Goal: Transaction & Acquisition: Purchase product/service

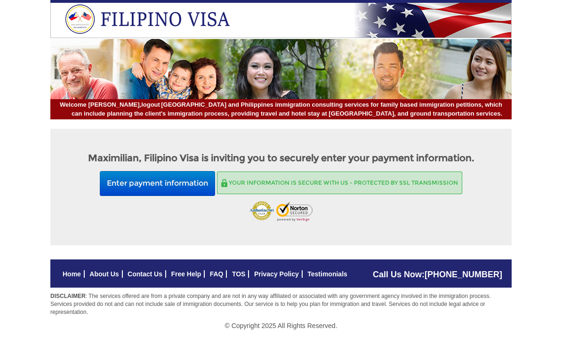
click at [164, 183] on button "Enter payment information" at bounding box center [157, 183] width 115 height 25
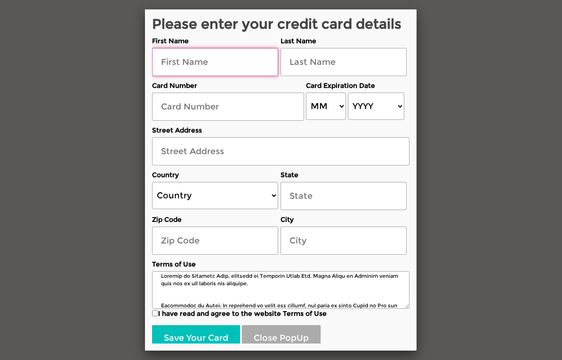
click at [173, 76] on input "text" at bounding box center [215, 62] width 126 height 28
type input "[PERSON_NAME]"
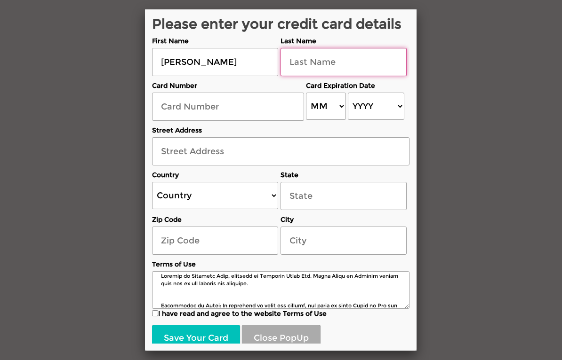
click at [322, 76] on input "text" at bounding box center [343, 62] width 126 height 28
type input "[PERSON_NAME]"
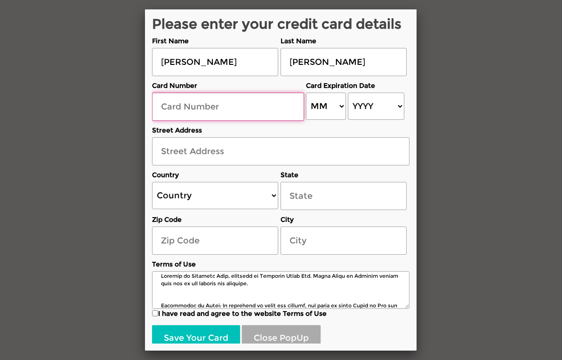
click at [203, 121] on input "text" at bounding box center [228, 107] width 152 height 28
type input "[CREDIT_CARD_NUMBER]"
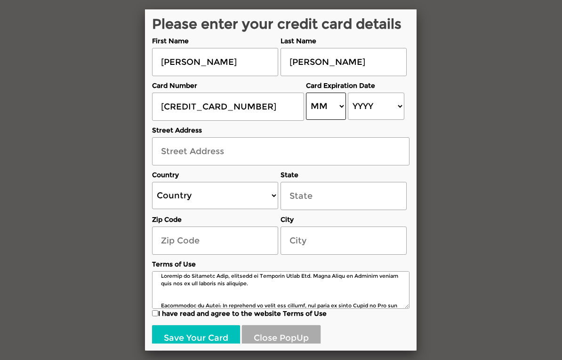
click at [325, 117] on select "MM 01 02 03 04 05 06 07 08 09 10 11 12" at bounding box center [326, 106] width 40 height 27
select select "08"
click at [364, 113] on select "YYYY 2025 2026 2027 2028 2029 2030 2031 2032 2033 2034 2035 2036 2037 2038 2039…" at bounding box center [376, 106] width 56 height 27
select select "2026"
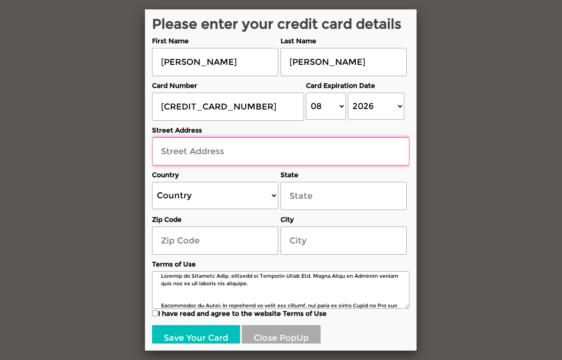
click at [175, 165] on input "text" at bounding box center [280, 151] width 257 height 28
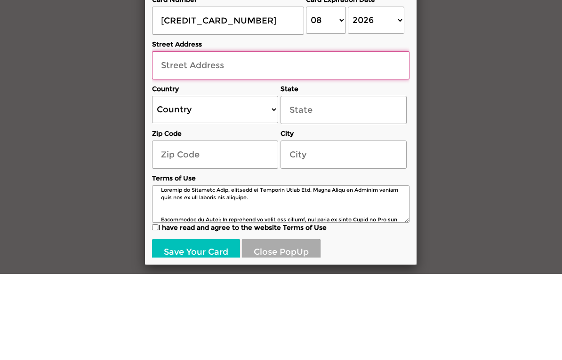
type input "[STREET_ADDRESS]"
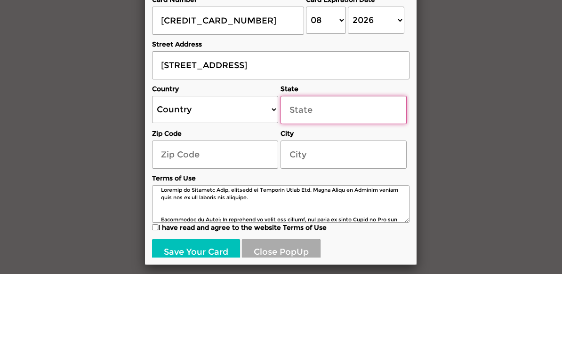
type input "WA"
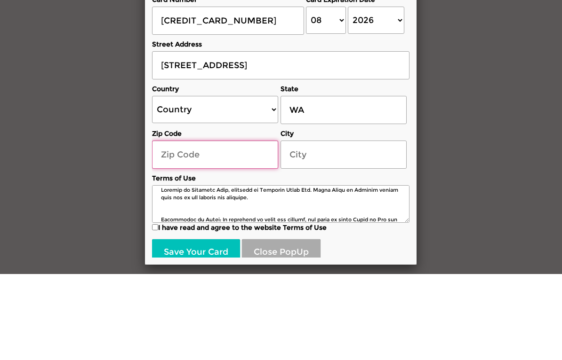
type input "98003"
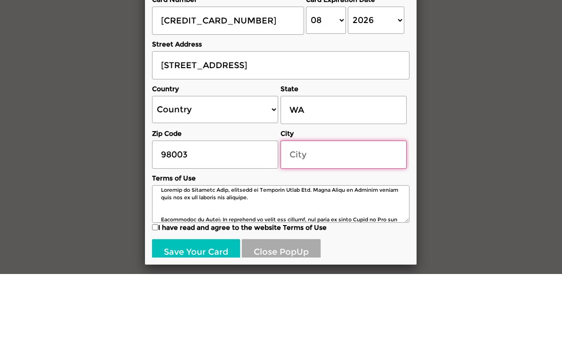
type input "Federal Way"
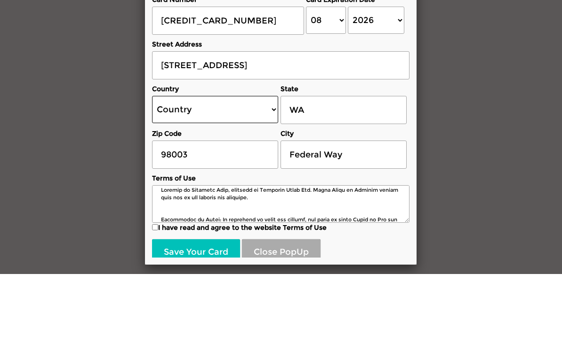
click at [173, 191] on select "Country [GEOGRAPHIC_DATA] [GEOGRAPHIC_DATA] [GEOGRAPHIC_DATA] [GEOGRAPHIC_DATA]…" at bounding box center [215, 195] width 126 height 27
select select "US"
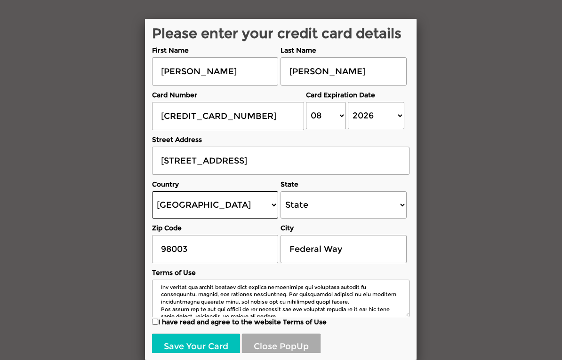
scroll to position [66, 0]
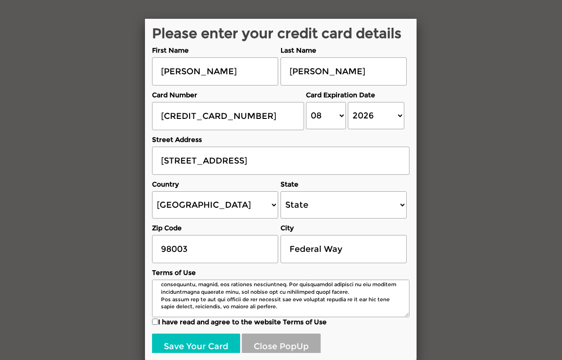
click at [156, 323] on input "I have read and agree to the website Terms of Use" at bounding box center [155, 322] width 6 height 6
checkbox input "true"
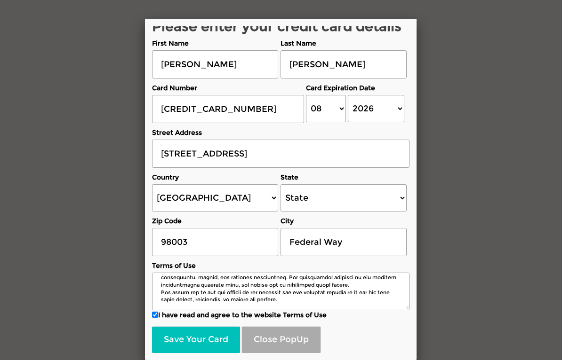
scroll to position [8, 0]
click at [185, 349] on button "Save Your Card" at bounding box center [196, 340] width 88 height 26
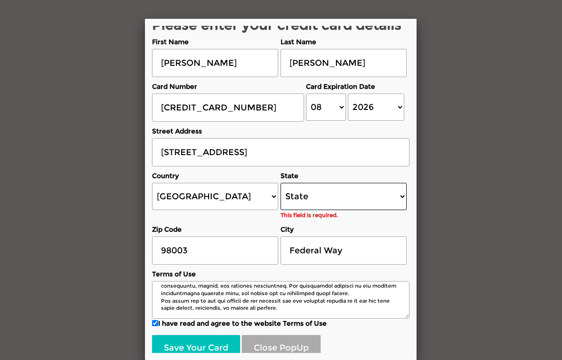
scroll to position [0, 0]
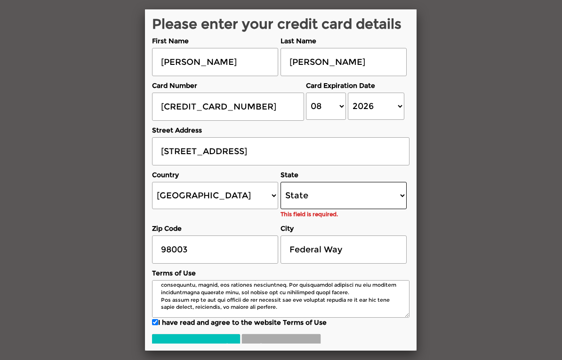
select select "[US_STATE]"
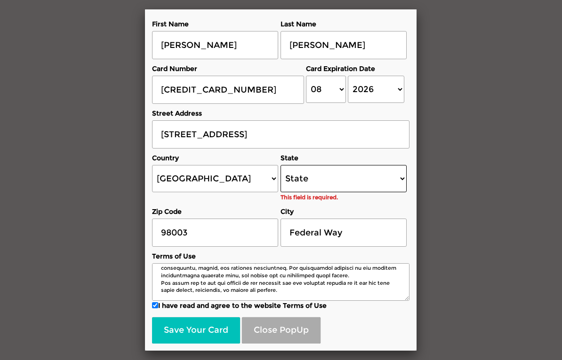
scroll to position [8, 0]
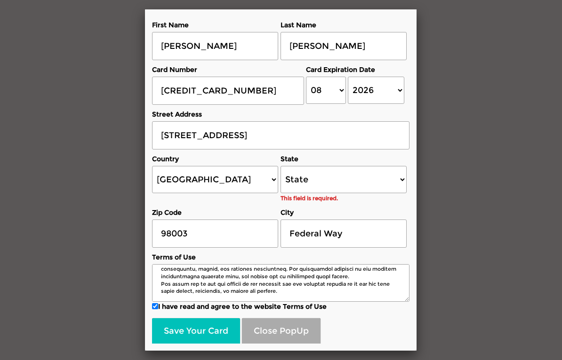
click at [185, 330] on button "Save Your Card" at bounding box center [196, 332] width 88 height 26
